Goal: Transaction & Acquisition: Purchase product/service

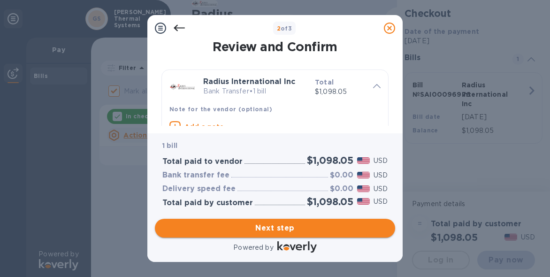
click at [290, 228] on span "Next step" at bounding box center [275, 228] width 225 height 11
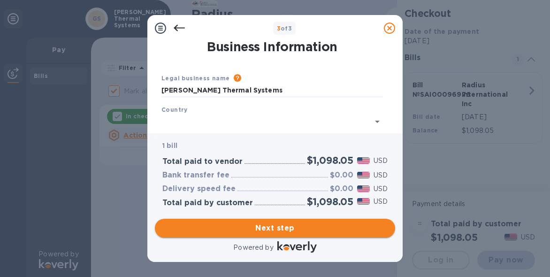
type input "[GEOGRAPHIC_DATA]"
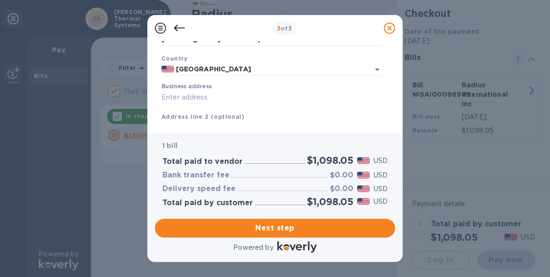
scroll to position [56, 0]
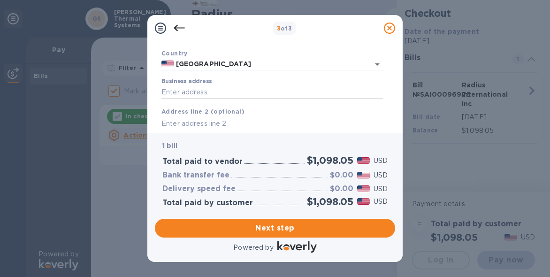
click at [239, 91] on input "Business address" at bounding box center [273, 92] width 222 height 14
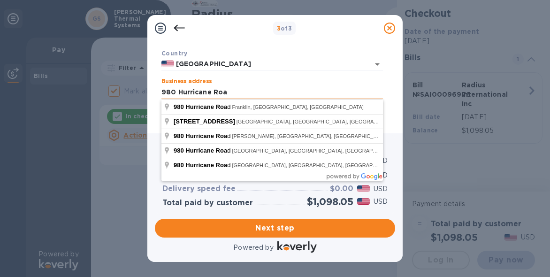
type input "980 Hurricane Road"
click button "Save" at bounding box center [0, 0] width 0 height 0
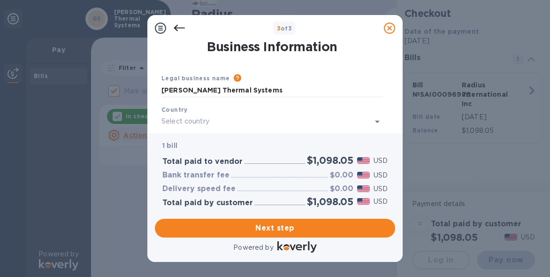
scroll to position [47, 0]
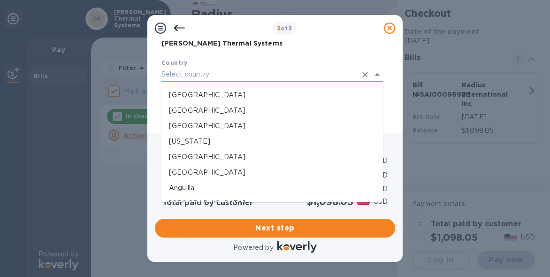
click at [257, 70] on input "text" at bounding box center [259, 75] width 195 height 14
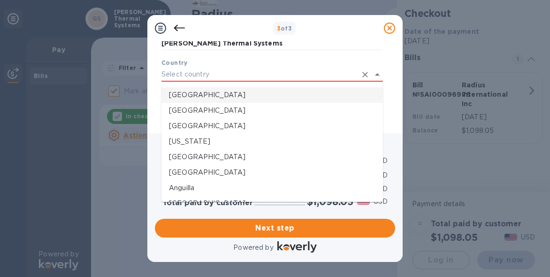
click at [219, 93] on p "[GEOGRAPHIC_DATA]" at bounding box center [272, 95] width 207 height 10
type input "[GEOGRAPHIC_DATA]"
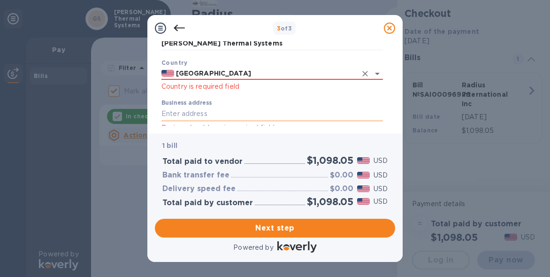
click at [215, 108] on input "Business address" at bounding box center [273, 114] width 222 height 14
type input "980 Hurricane Road"
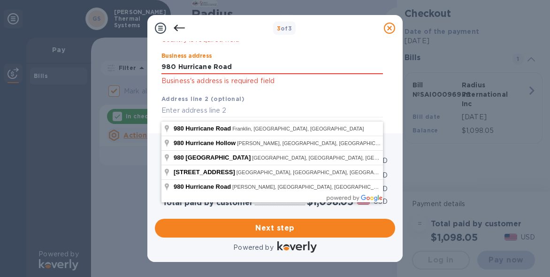
scroll to position [141, 0]
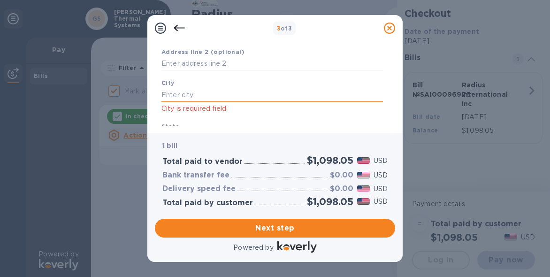
click at [220, 94] on input "text" at bounding box center [273, 95] width 222 height 14
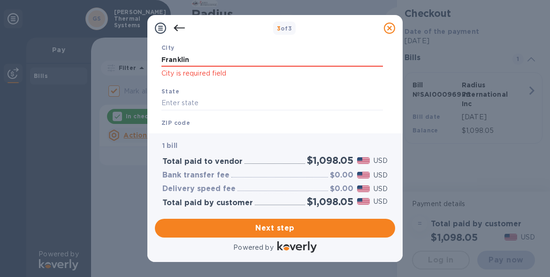
scroll to position [188, 0]
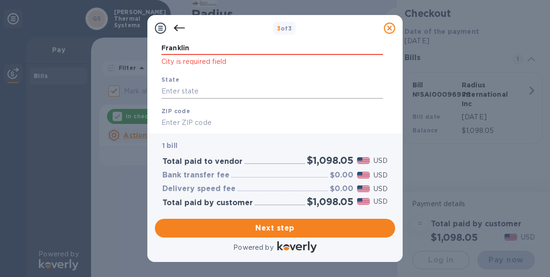
type input "Franklin"
click at [185, 90] on input "text" at bounding box center [273, 92] width 222 height 14
type input "IN"
click at [195, 122] on input "text" at bounding box center [273, 123] width 222 height 14
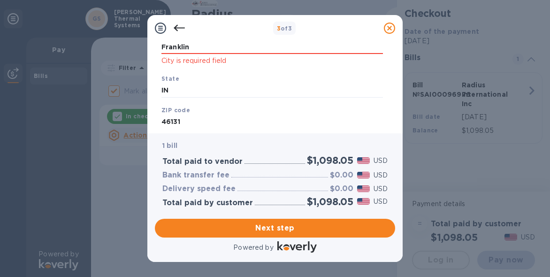
type input "46131"
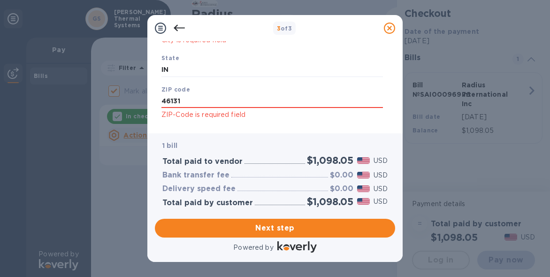
scroll to position [227, 0]
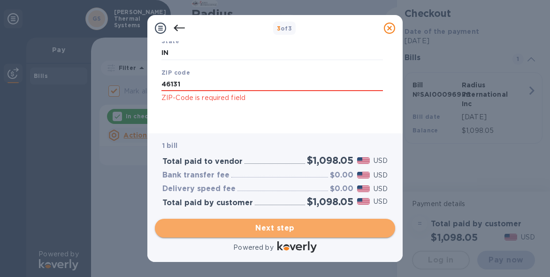
click at [277, 228] on span "Next step" at bounding box center [275, 228] width 225 height 11
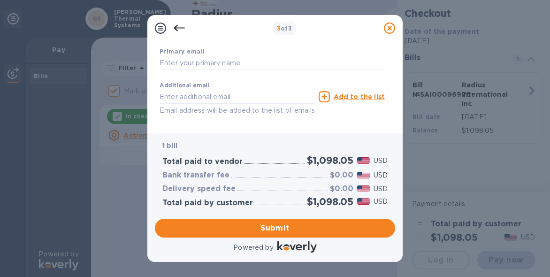
scroll to position [158, 0]
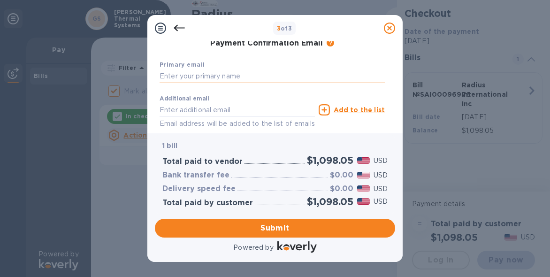
click at [240, 79] on input "text" at bounding box center [272, 77] width 225 height 14
type input "[EMAIL_ADDRESS][DOMAIN_NAME]"
type input "[PERSON_NAME]"
type input "3177393286"
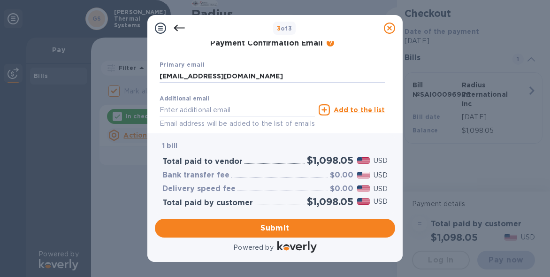
scroll to position [205, 0]
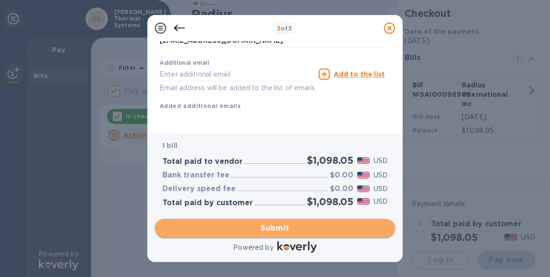
click at [282, 229] on span "Submit" at bounding box center [275, 228] width 225 height 11
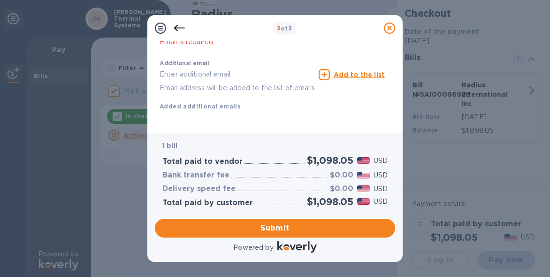
scroll to position [229, 0]
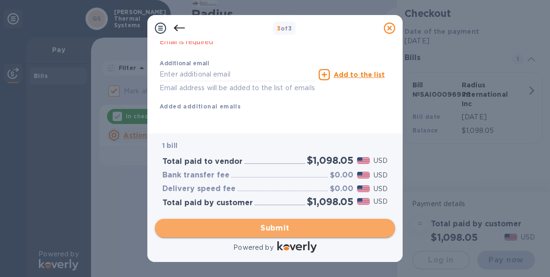
click at [268, 226] on span "Submit" at bounding box center [275, 228] width 225 height 11
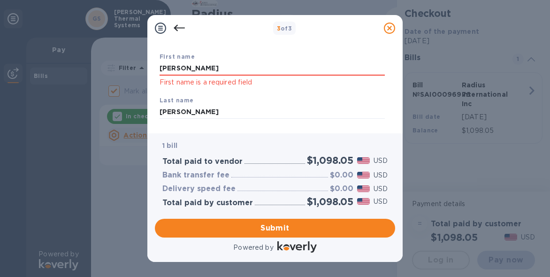
scroll to position [0, 0]
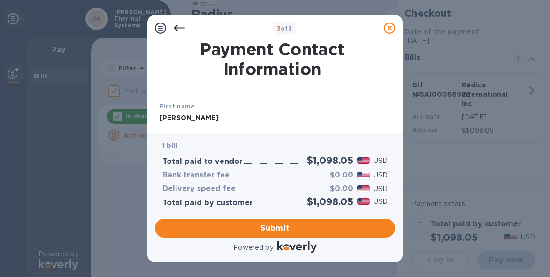
click at [217, 118] on input "[PERSON_NAME]" at bounding box center [272, 118] width 225 height 14
drag, startPoint x: 217, startPoint y: 118, endPoint x: 156, endPoint y: 113, distance: 61.2
click at [156, 113] on div "Payment Contact Information First name [PERSON_NAME] First name is a required f…" at bounding box center [275, 83] width 240 height 85
type input "[PERSON_NAME]"
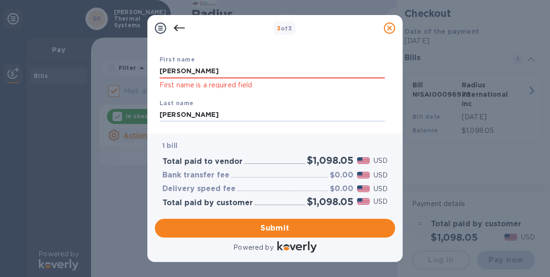
drag, startPoint x: 200, startPoint y: 117, endPoint x: 155, endPoint y: 111, distance: 45.0
click at [155, 111] on div "Payment Contact Information First name [PERSON_NAME] First name is a required f…" at bounding box center [275, 83] width 240 height 85
type input "[PERSON_NAME]"
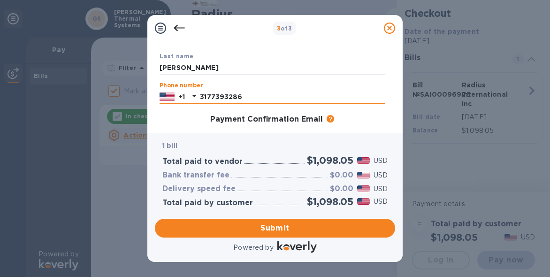
drag, startPoint x: 248, startPoint y: 95, endPoint x: 198, endPoint y: 98, distance: 49.4
click at [198, 98] on div "[PHONE_NUMBER]" at bounding box center [272, 97] width 225 height 14
type input "3177393286"
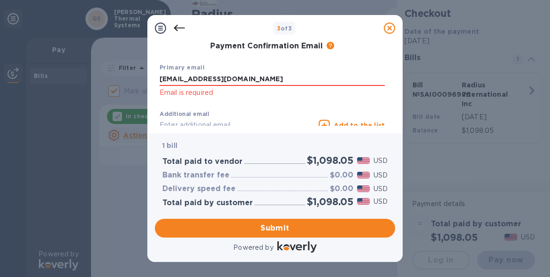
scroll to position [188, 0]
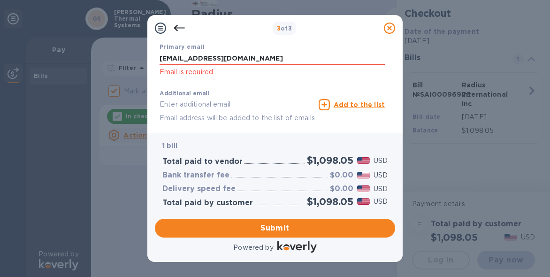
drag, startPoint x: 242, startPoint y: 60, endPoint x: 156, endPoint y: 52, distance: 86.7
click at [156, 52] on div "Payment Contact Information First name [PERSON_NAME] First name is a required f…" at bounding box center [275, 83] width 240 height 85
type input "[EMAIL_ADDRESS][DOMAIN_NAME]"
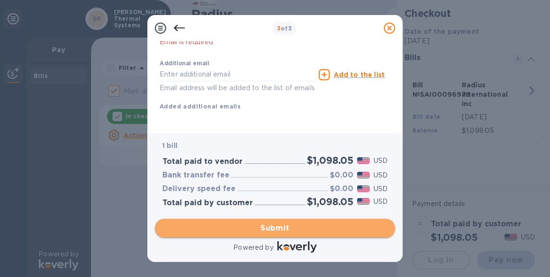
click at [275, 227] on span "Submit" at bounding box center [275, 228] width 225 height 11
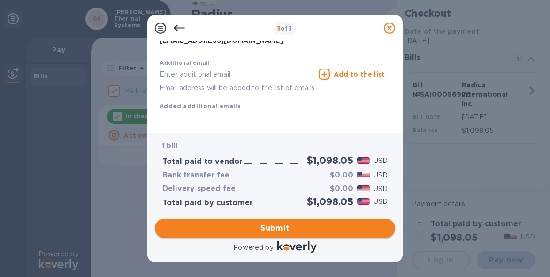
scroll to position [205, 0]
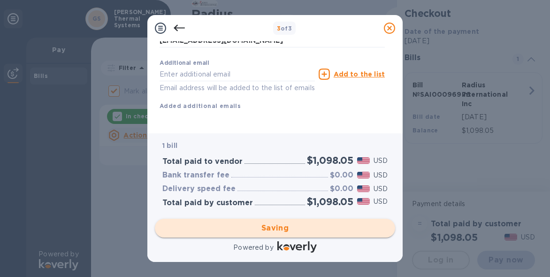
checkbox input "false"
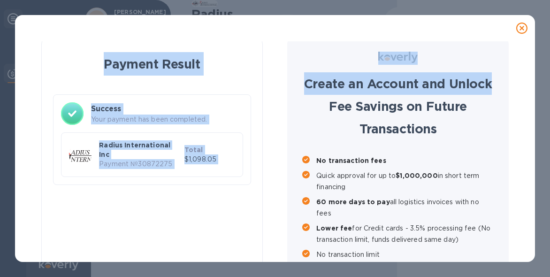
scroll to position [0, 0]
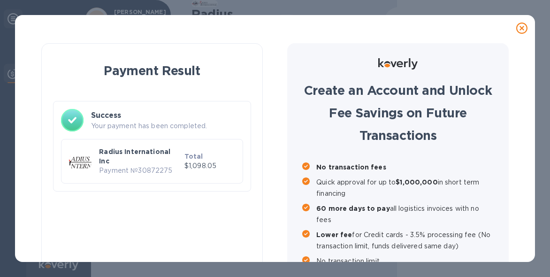
drag, startPoint x: 469, startPoint y: 7, endPoint x: 500, endPoint y: 21, distance: 34.5
click at [500, 21] on div "Payment Result Success Your payment has been completed. Radius International In…" at bounding box center [275, 138] width 550 height 277
